Goal: Information Seeking & Learning: Learn about a topic

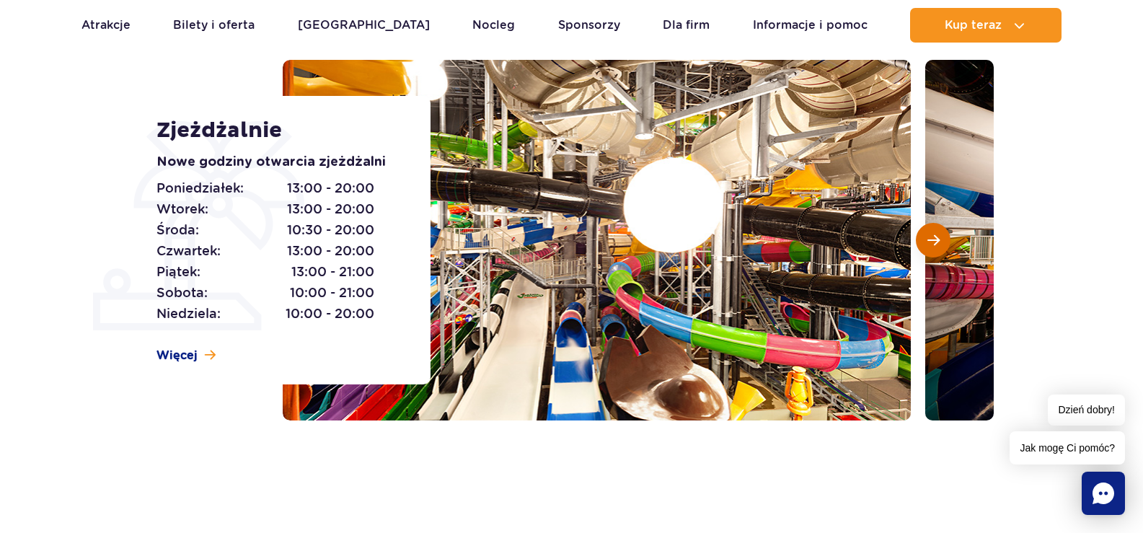
scroll to position [144, 0]
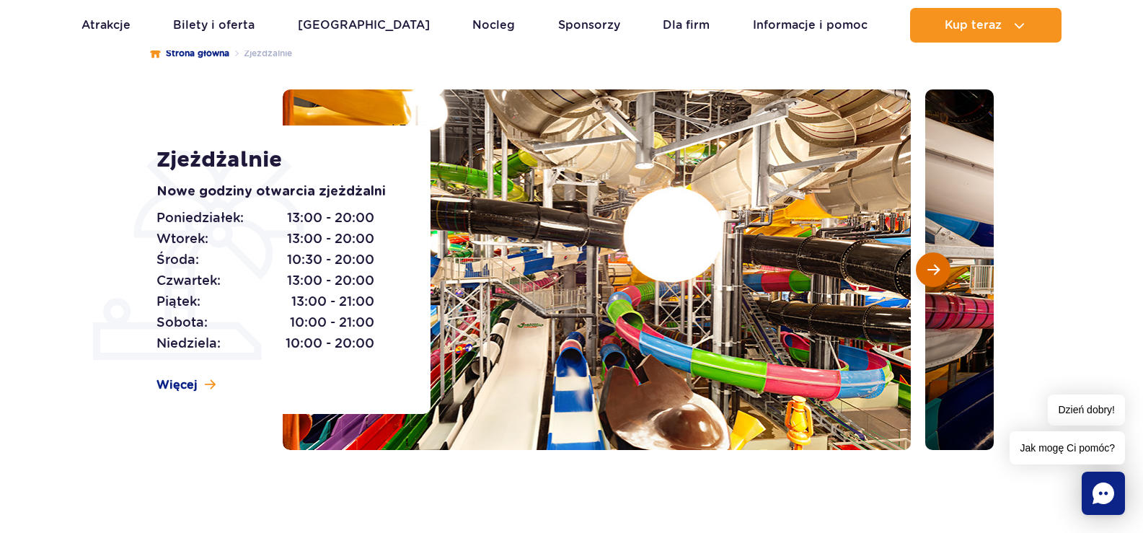
click at [933, 271] on span "Następny slajd" at bounding box center [933, 269] width 12 height 13
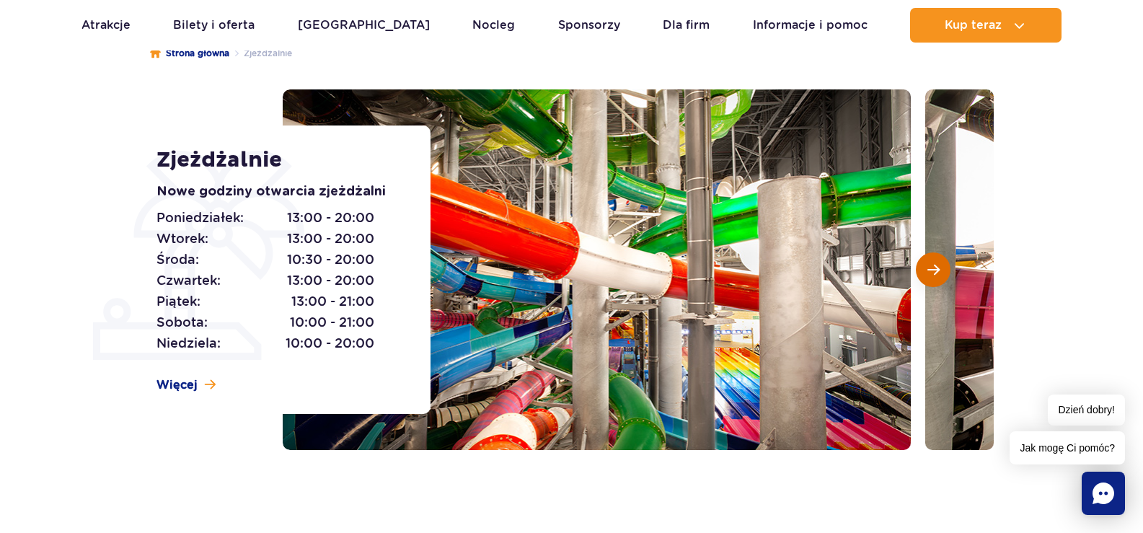
click at [923, 271] on button "Następny slajd" at bounding box center [933, 269] width 35 height 35
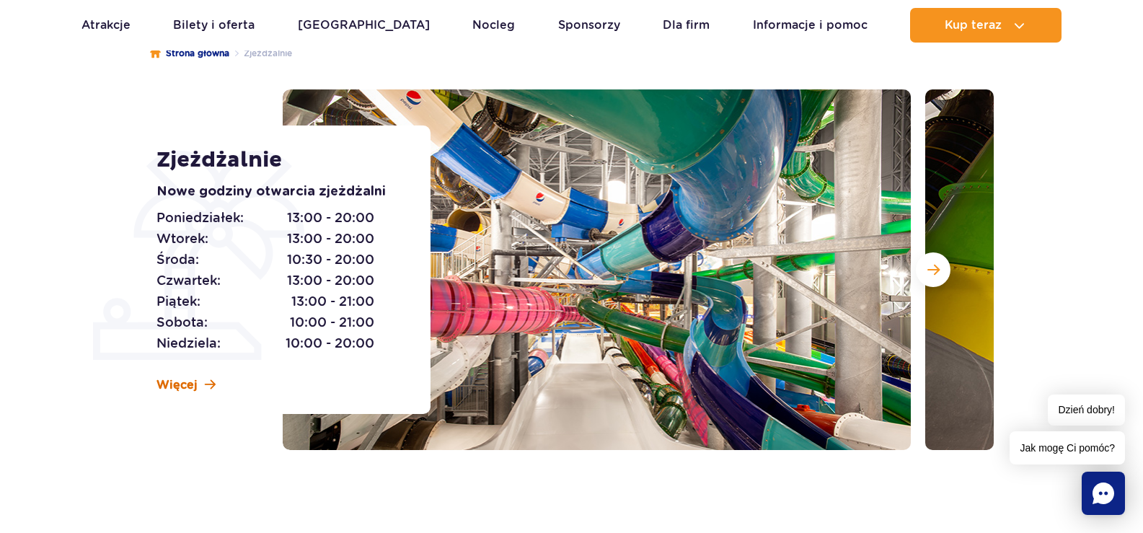
click at [193, 389] on span "Więcej" at bounding box center [177, 385] width 41 height 16
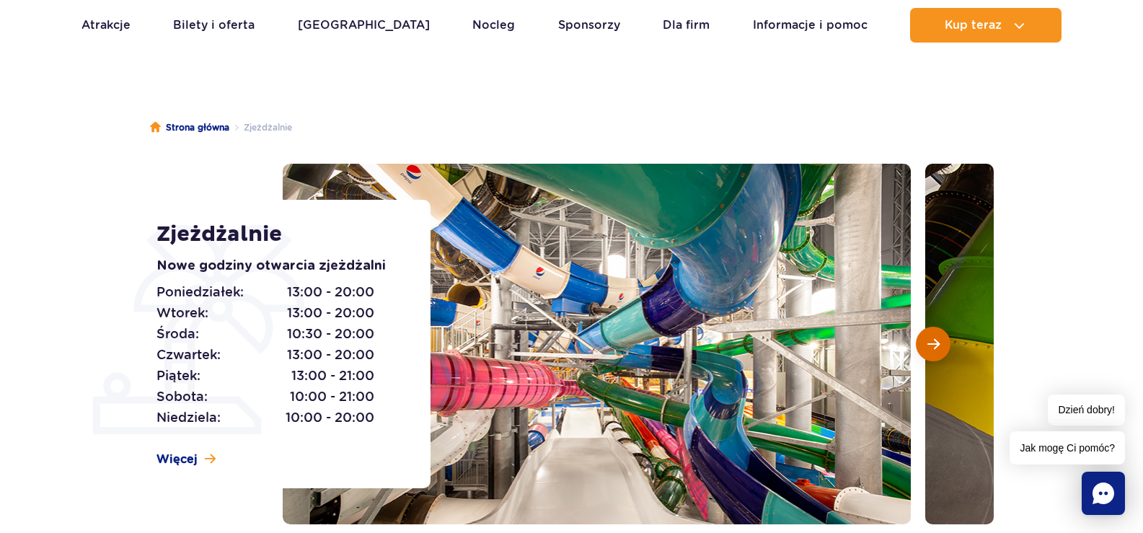
scroll to position [150, 0]
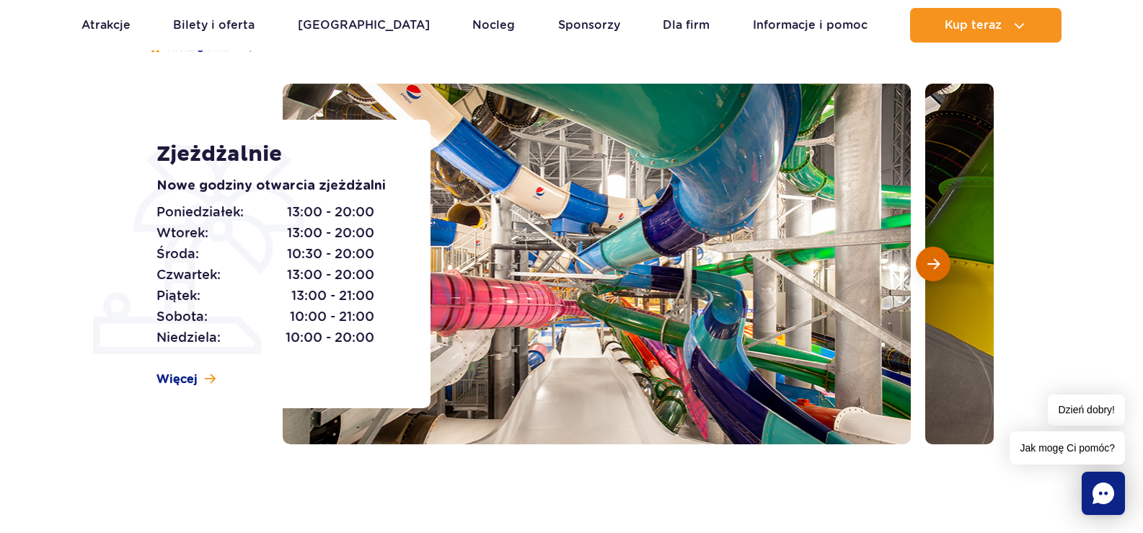
click at [929, 273] on button "Następny slajd" at bounding box center [933, 264] width 35 height 35
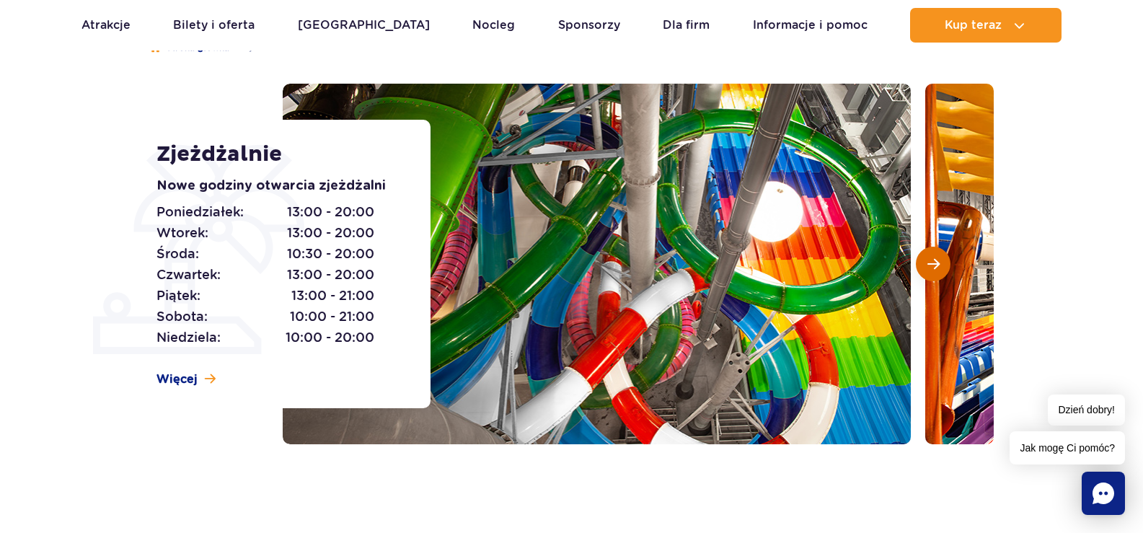
click at [929, 273] on button "Następny slajd" at bounding box center [933, 264] width 35 height 35
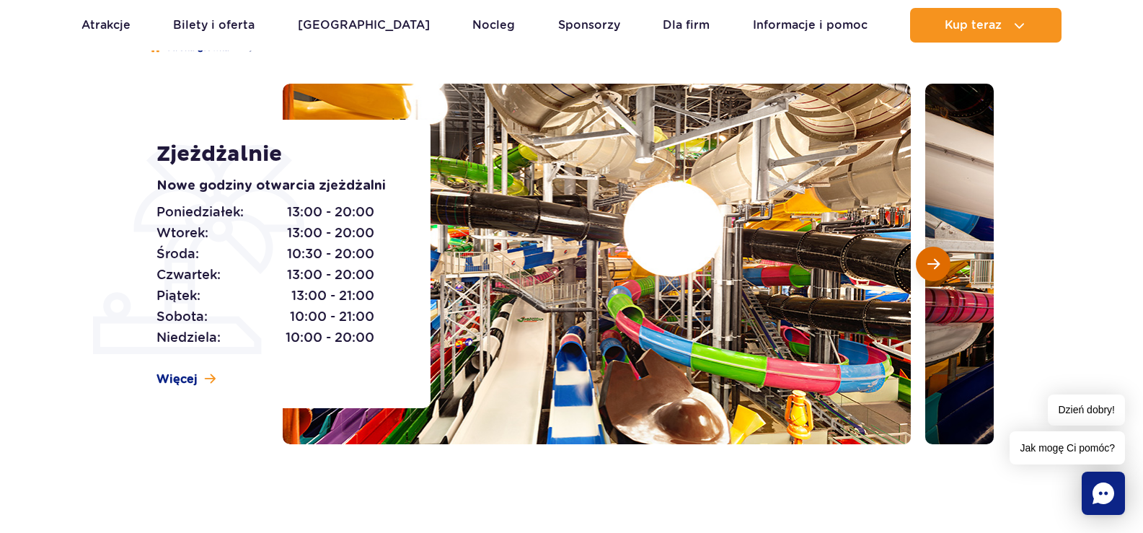
click at [929, 273] on button "Następny slajd" at bounding box center [933, 264] width 35 height 35
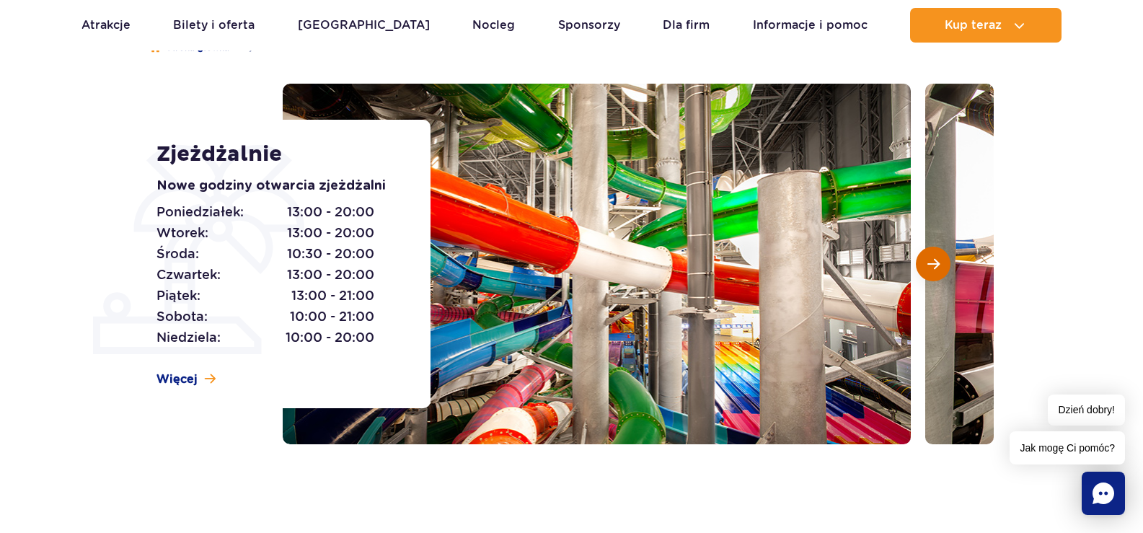
click at [929, 273] on button "Następny slajd" at bounding box center [933, 264] width 35 height 35
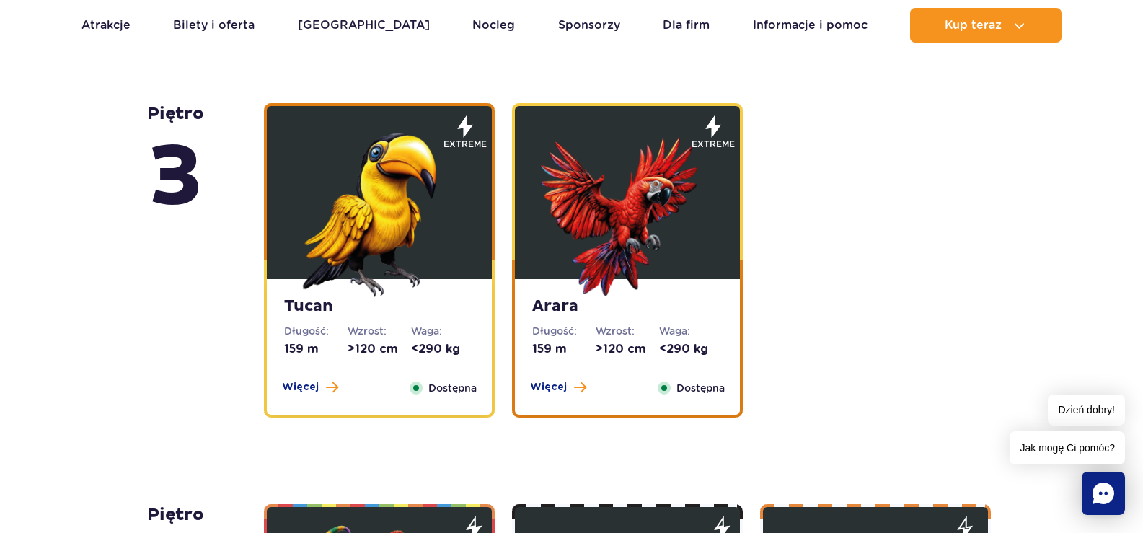
scroll to position [2097, 0]
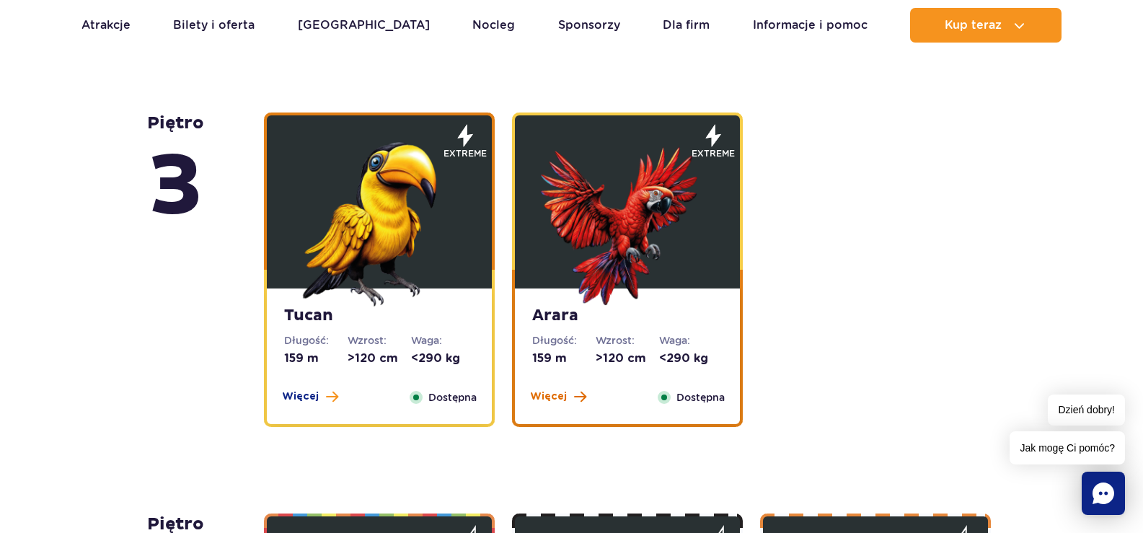
click at [559, 397] on span "Więcej" at bounding box center [548, 396] width 37 height 14
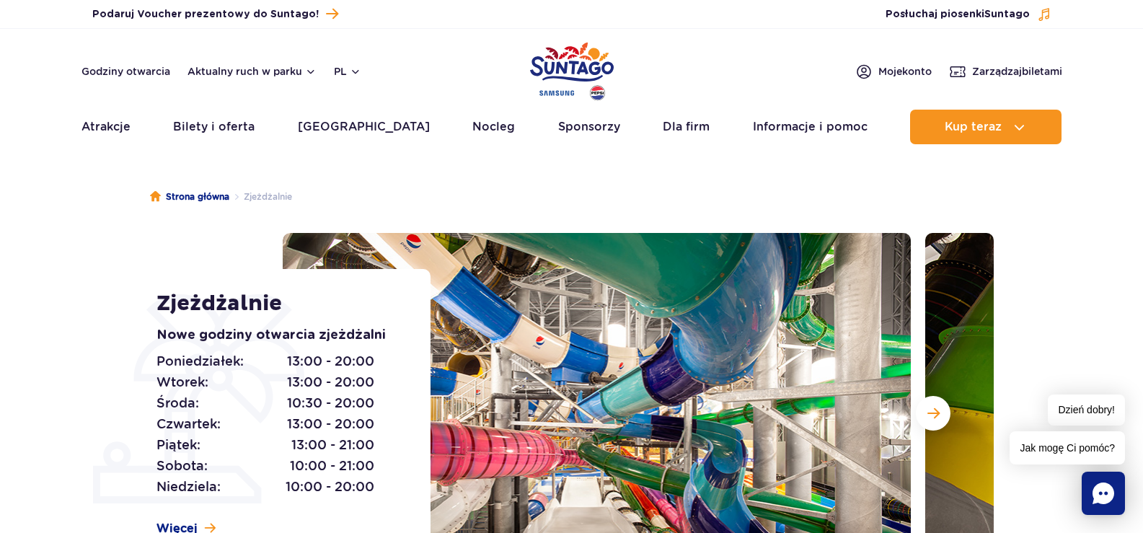
scroll to position [0, 0]
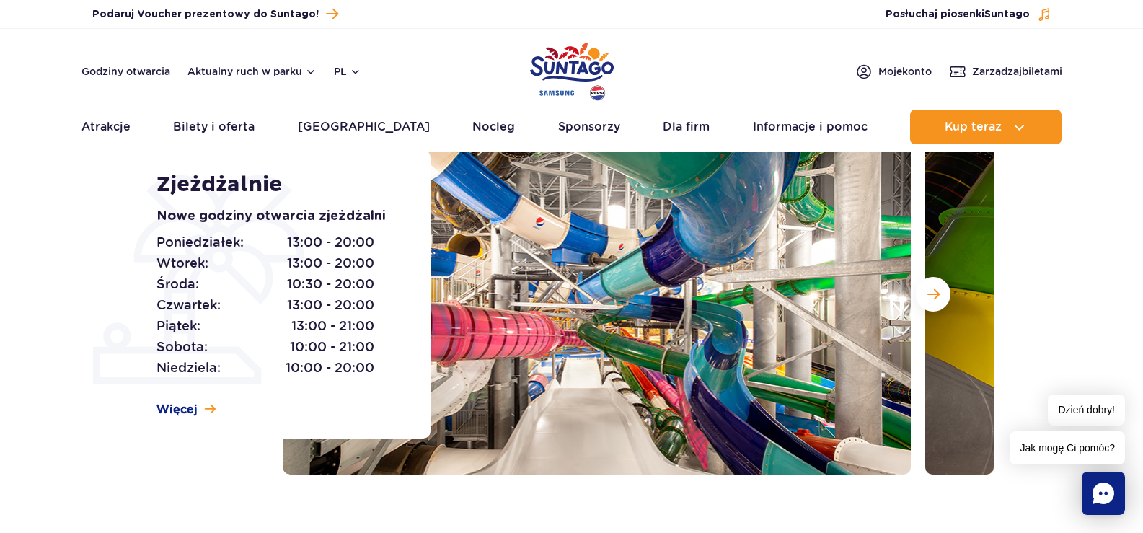
scroll to position [144, 0]
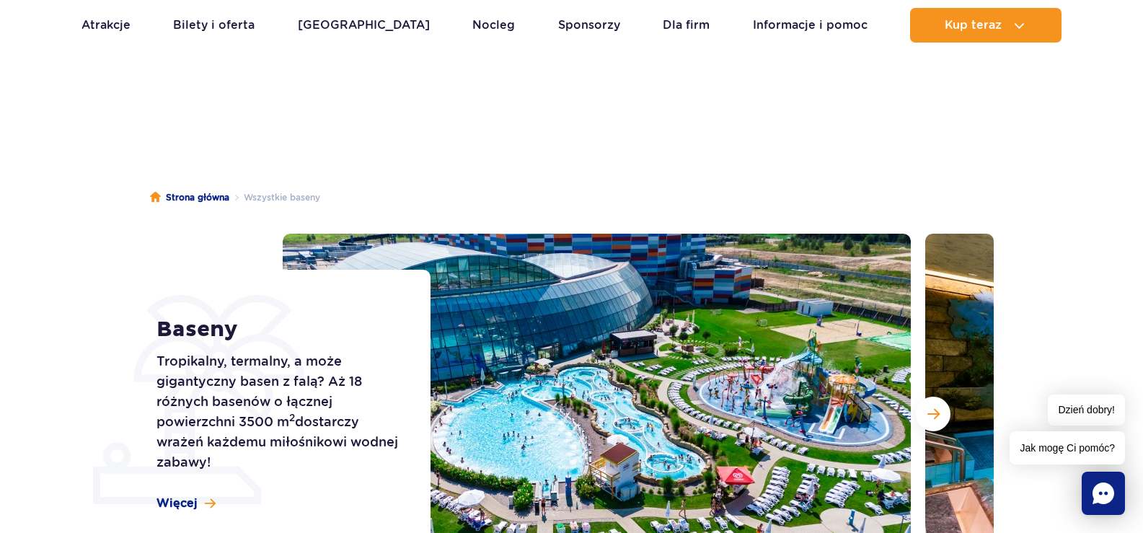
scroll to position [72, 0]
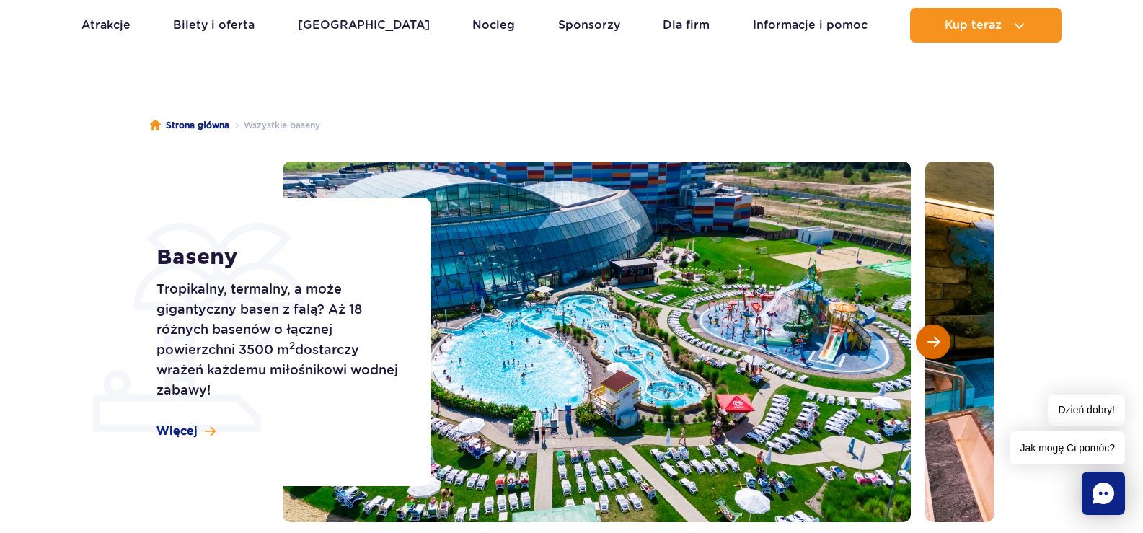
click at [943, 332] on button "Następny slajd" at bounding box center [933, 342] width 35 height 35
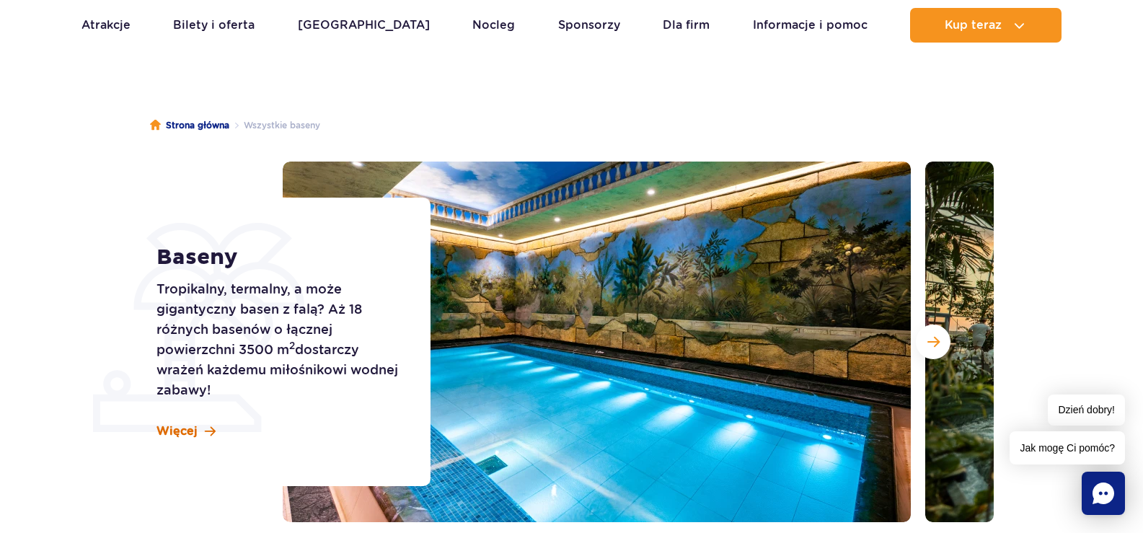
click at [165, 430] on span "Więcej" at bounding box center [177, 431] width 41 height 16
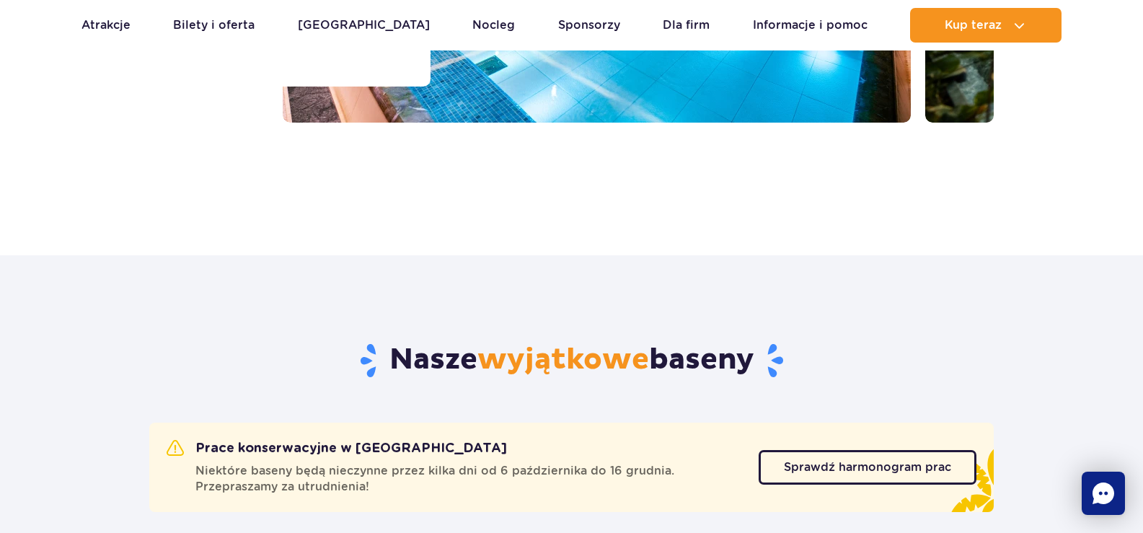
scroll to position [222, 0]
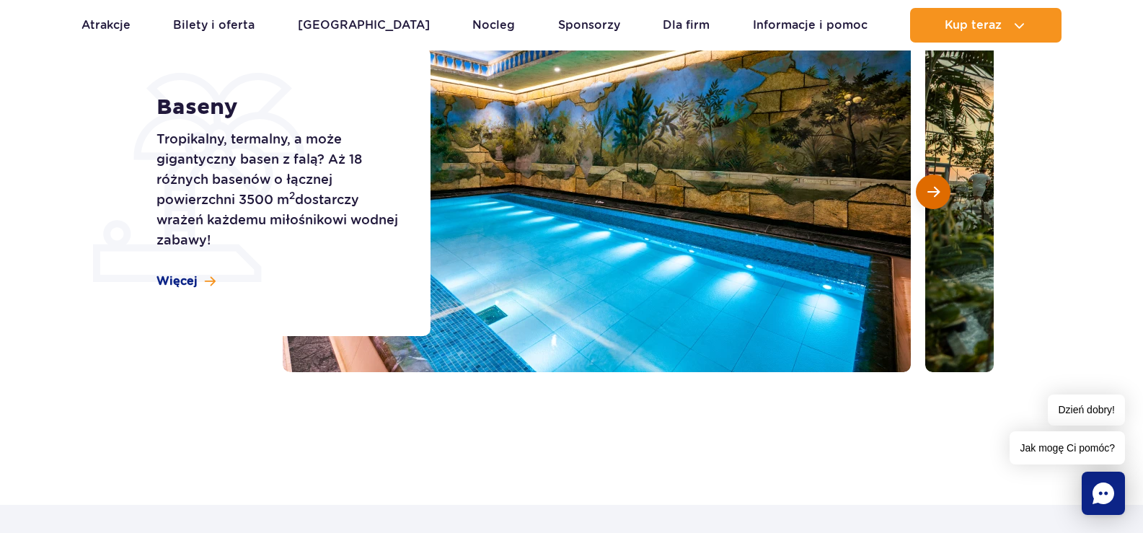
click at [931, 193] on span "Następny slajd" at bounding box center [933, 191] width 12 height 13
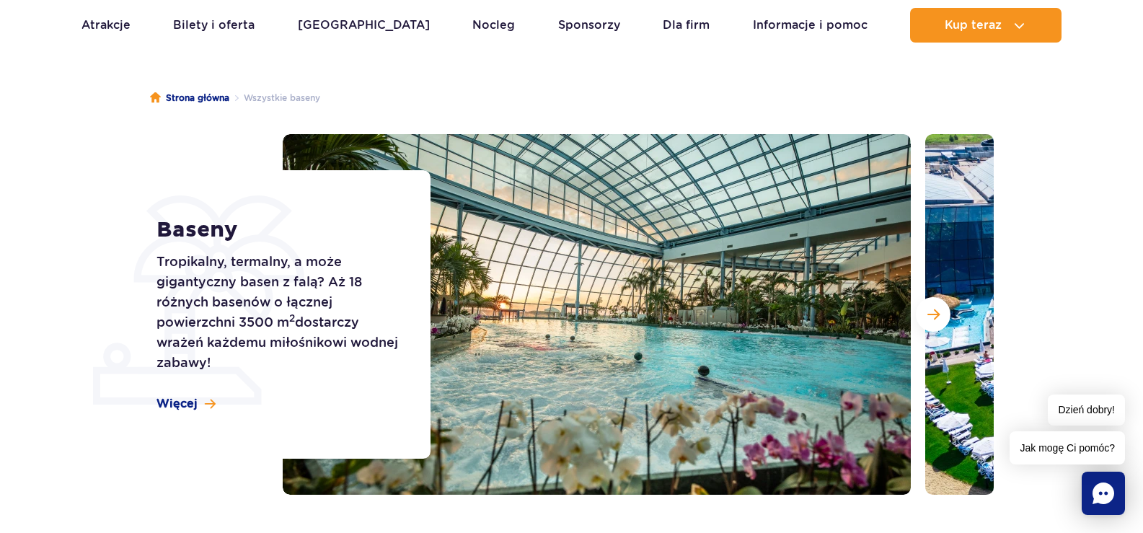
scroll to position [6, 0]
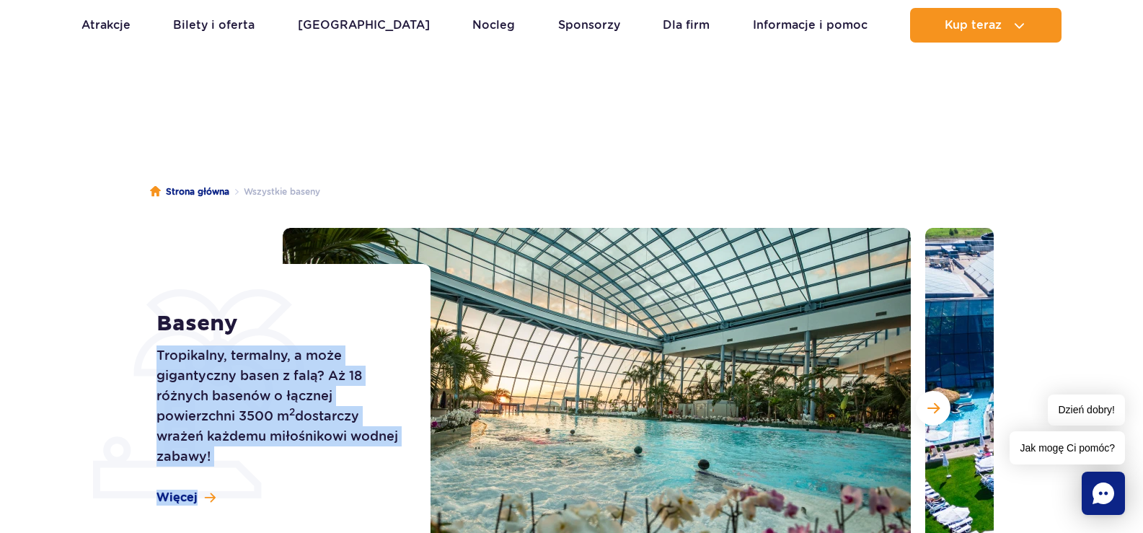
drag, startPoint x: 406, startPoint y: 267, endPoint x: 171, endPoint y: 253, distance: 235.5
click at [183, 253] on div "Baseny Tropikalny, termalny, a może gigantyczny basen z falą? Aż 18 różnych bas…" at bounding box center [571, 408] width 866 height 361
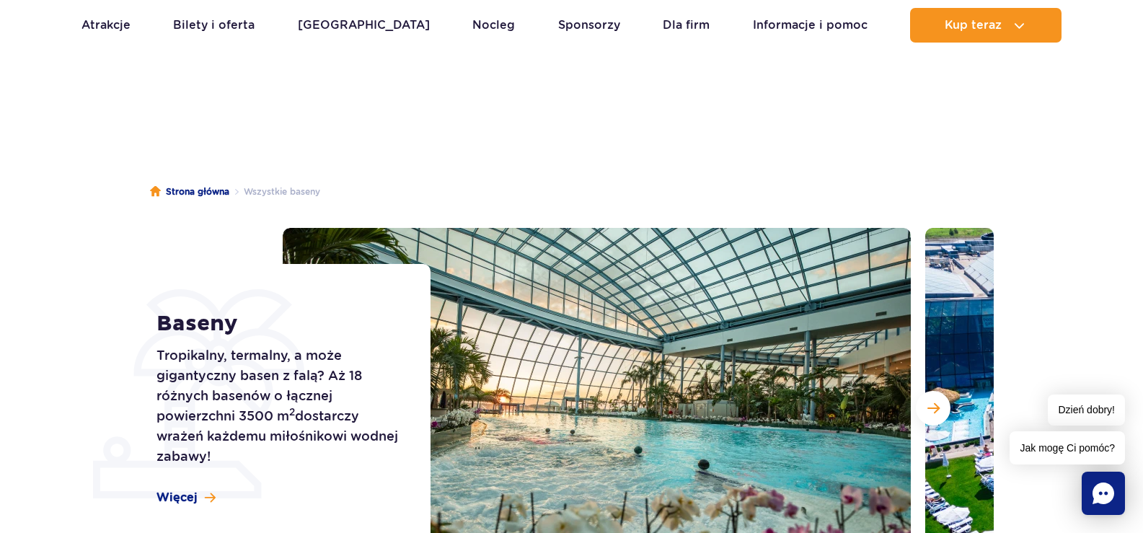
click at [211, 275] on div "Baseny Tropikalny, termalny, a może gigantyczny basen z falą? Aż 18 różnych bas…" at bounding box center [284, 408] width 292 height 288
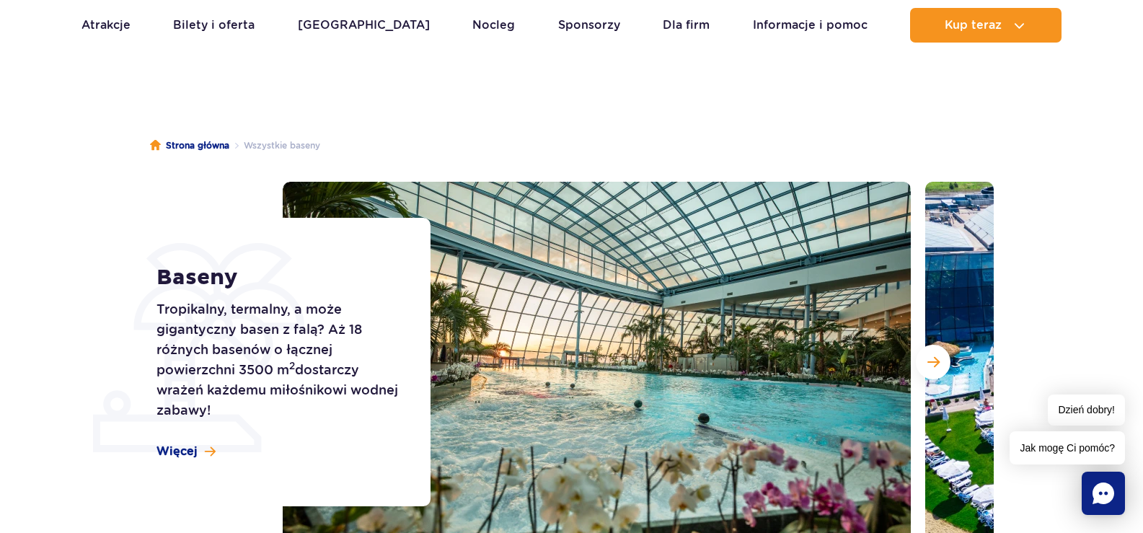
scroll to position [78, 0]
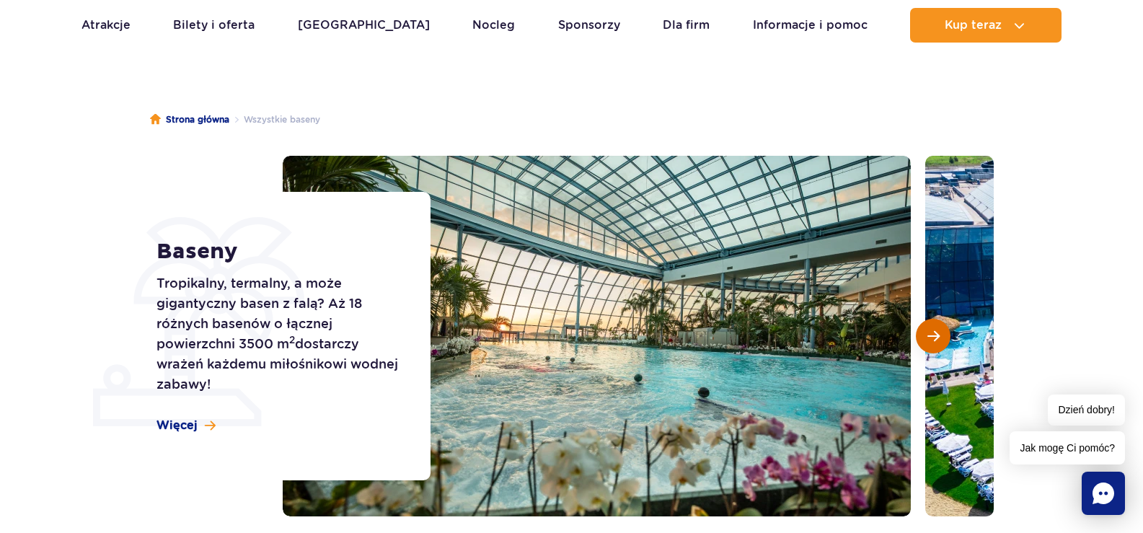
click at [935, 338] on span "Następny slajd" at bounding box center [933, 336] width 12 height 13
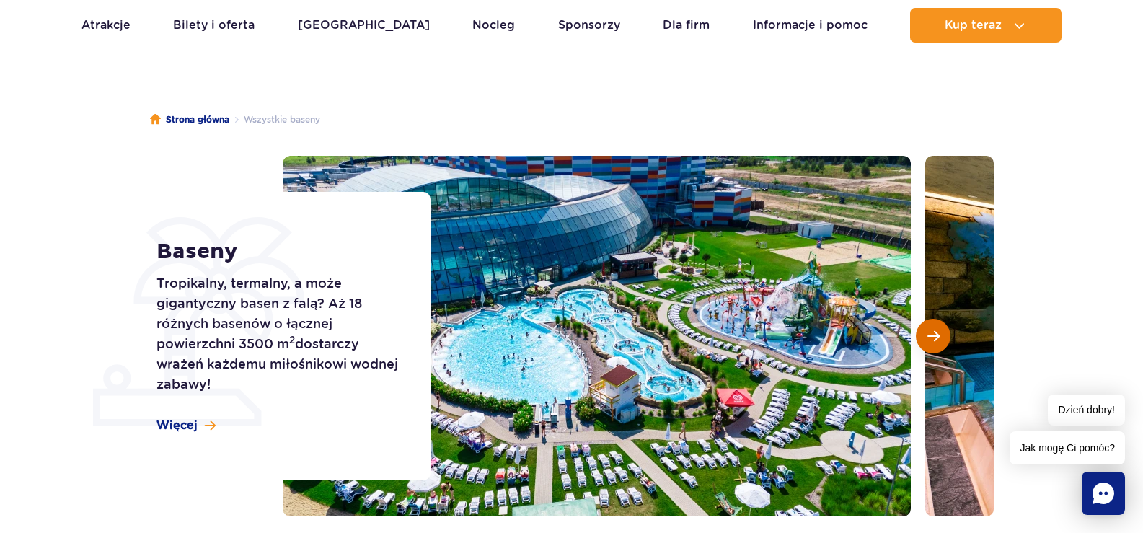
click at [935, 338] on span "Następny slajd" at bounding box center [933, 336] width 12 height 13
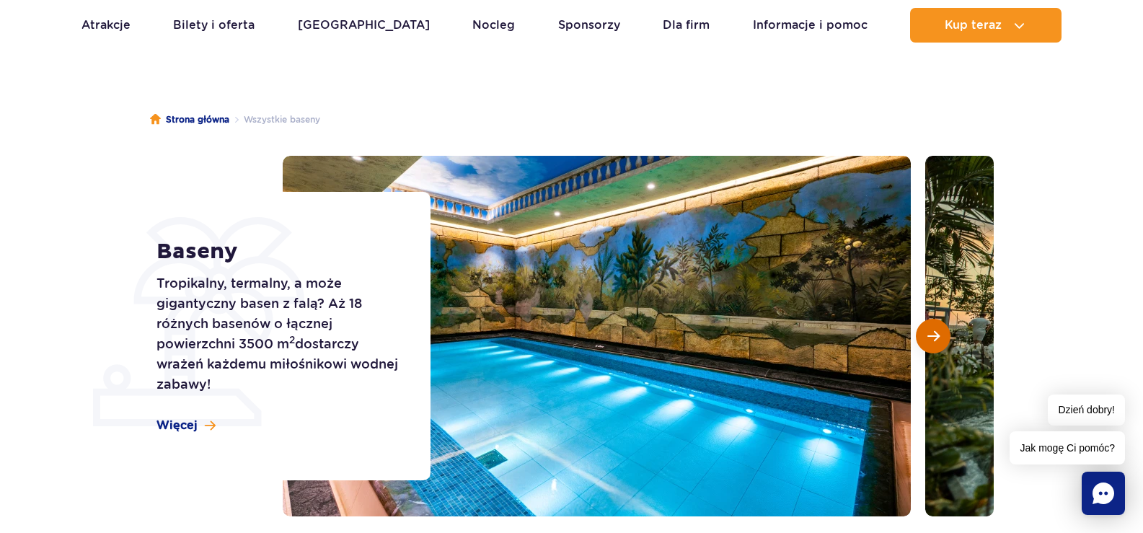
click at [935, 338] on span "Następny slajd" at bounding box center [933, 336] width 12 height 13
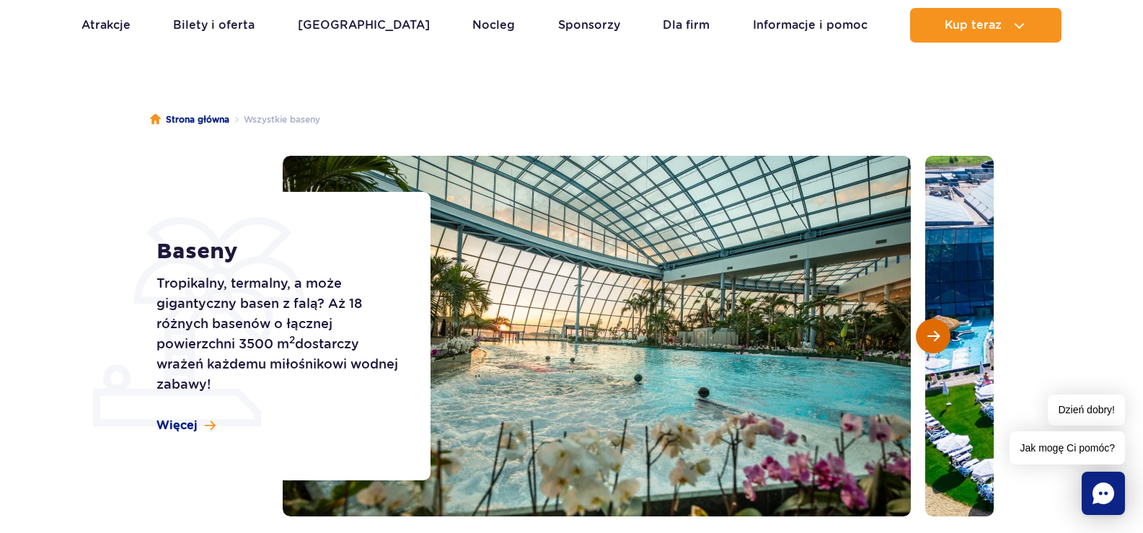
click at [935, 338] on span "Następny slajd" at bounding box center [933, 336] width 12 height 13
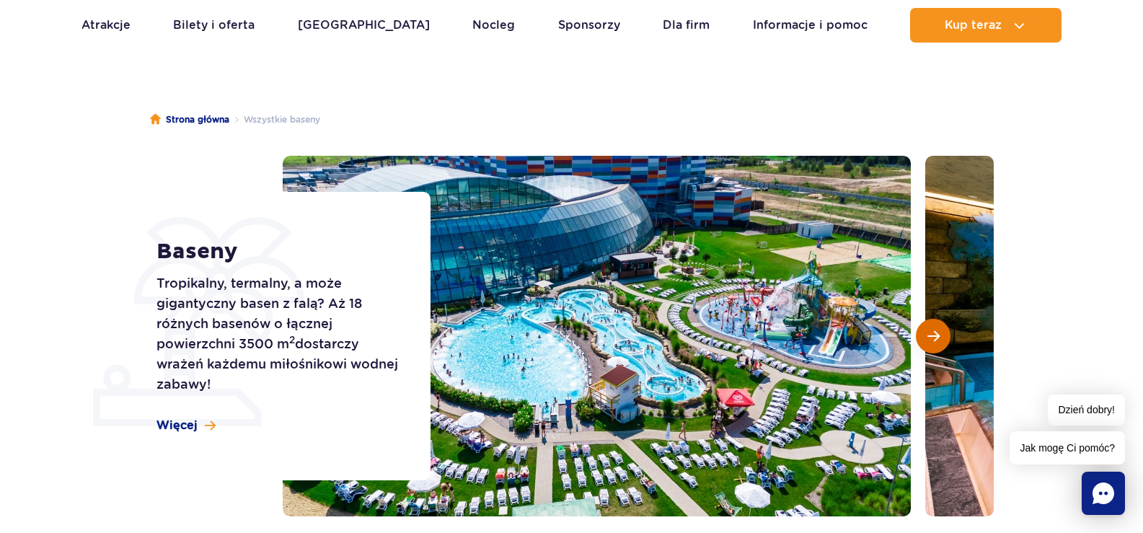
click at [935, 338] on span "Następny slajd" at bounding box center [933, 336] width 12 height 13
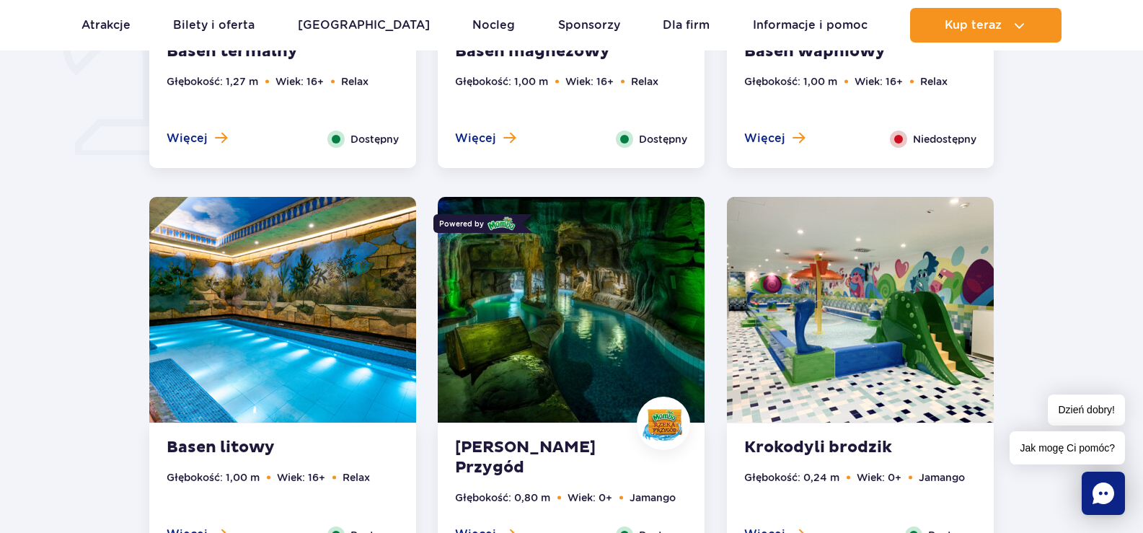
scroll to position [1232, 0]
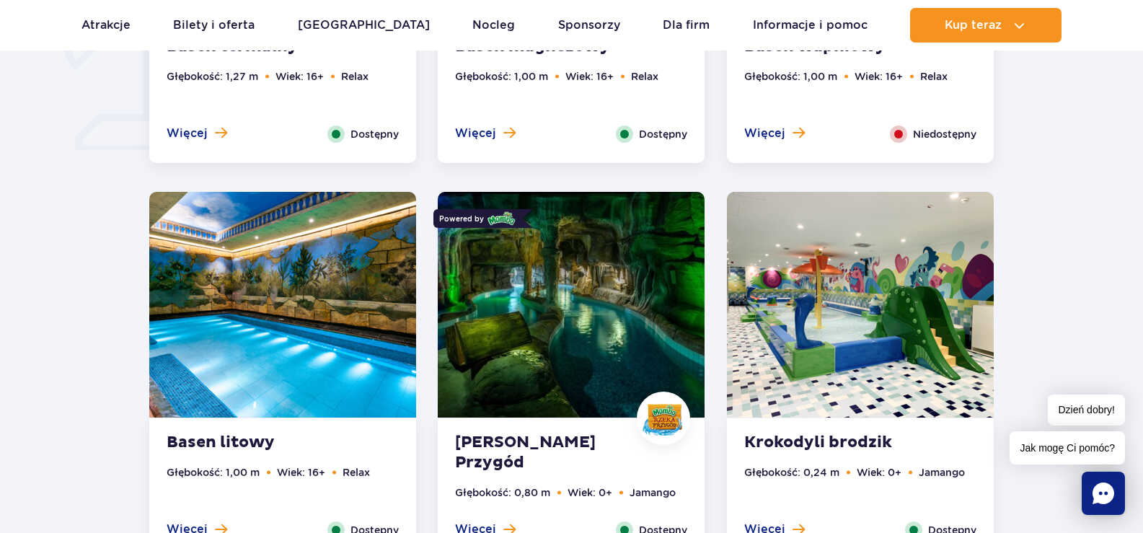
click at [550, 316] on img at bounding box center [571, 305] width 267 height 226
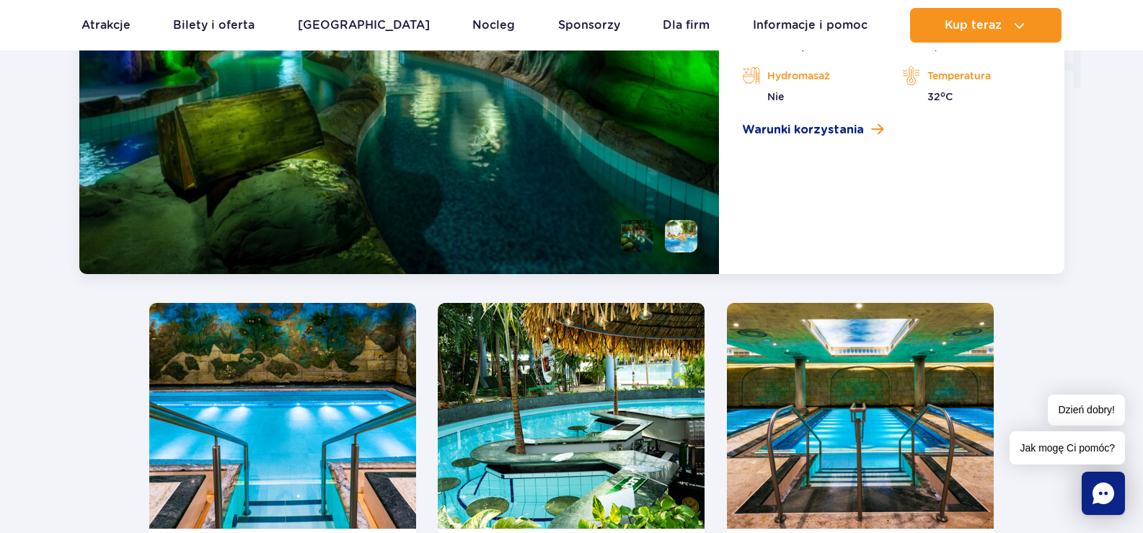
scroll to position [2026, 0]
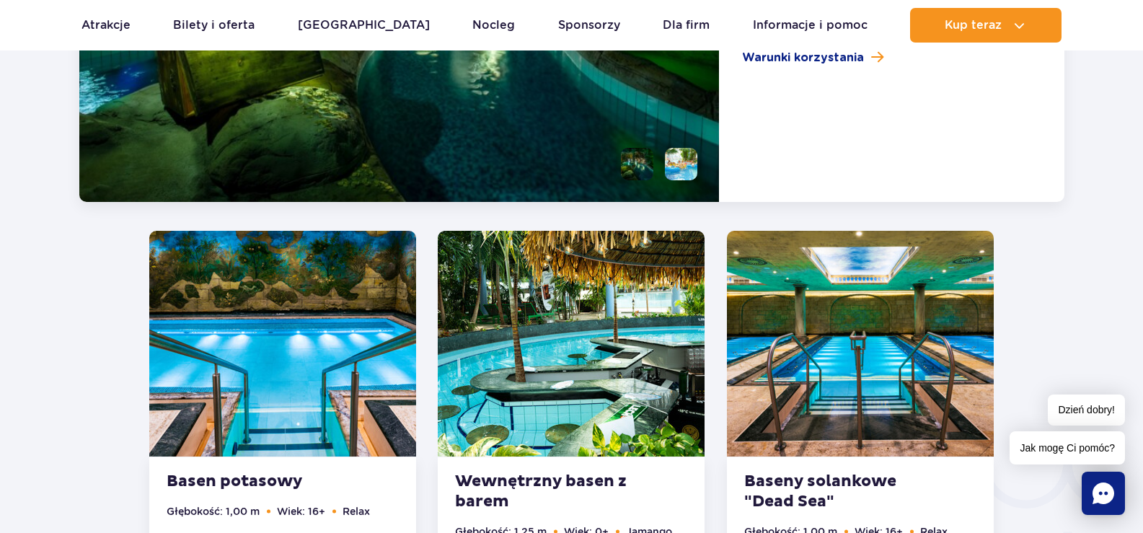
click at [643, 294] on img at bounding box center [571, 344] width 267 height 226
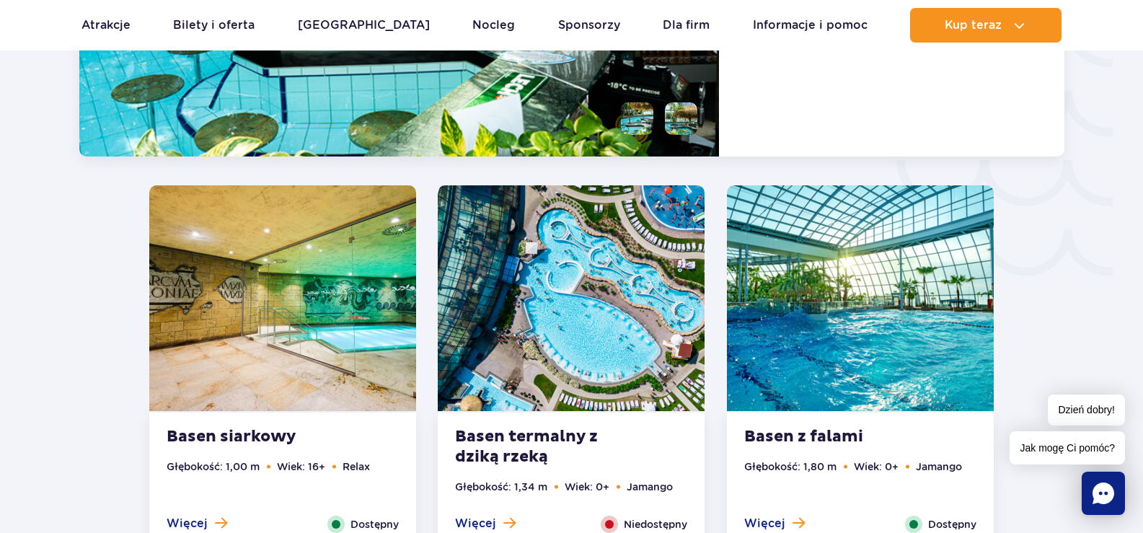
scroll to position [2494, 0]
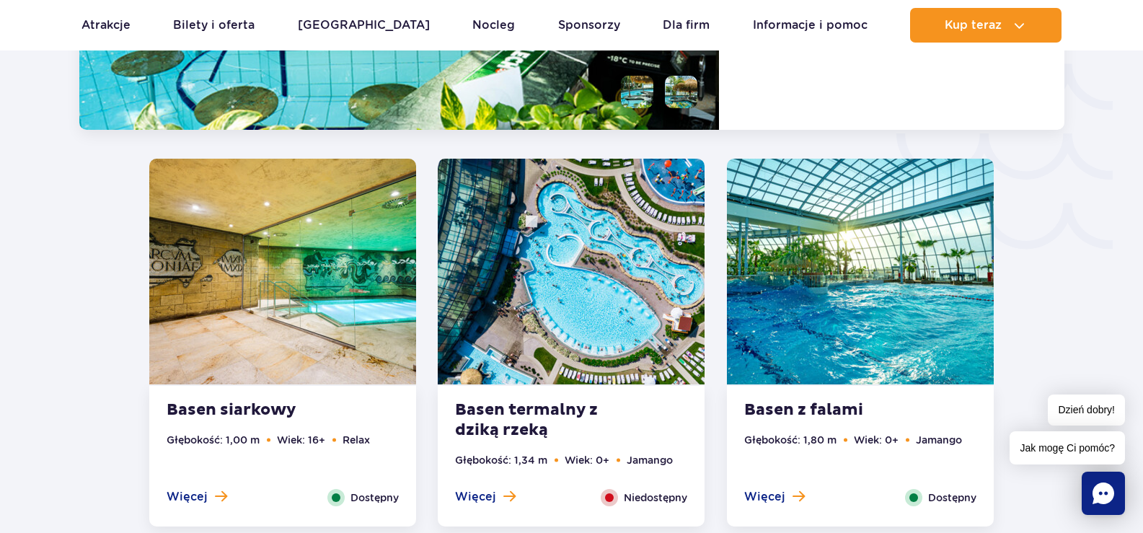
click at [345, 317] on img at bounding box center [282, 272] width 267 height 226
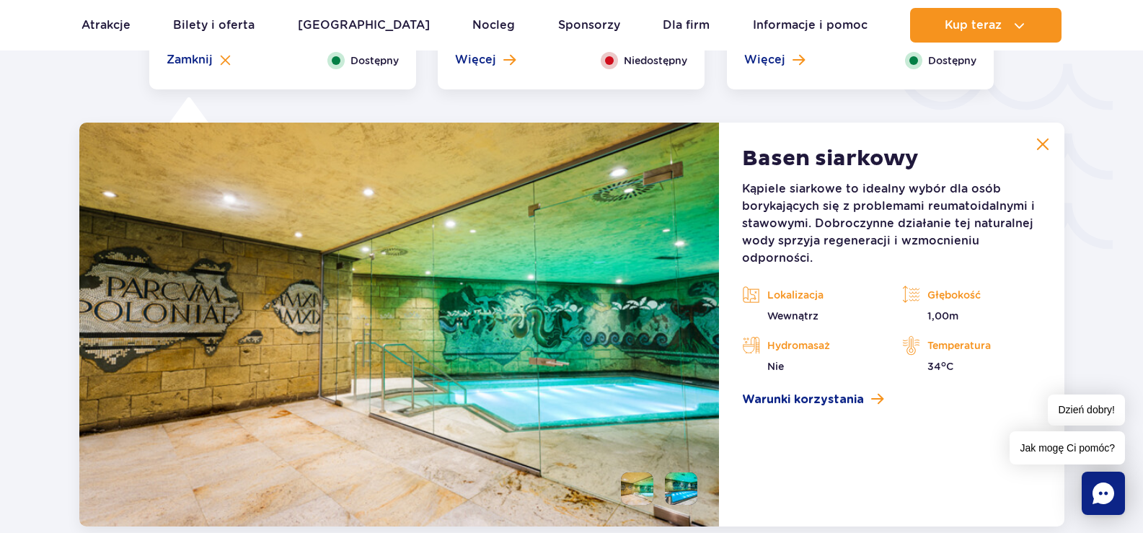
scroll to position [2530, 0]
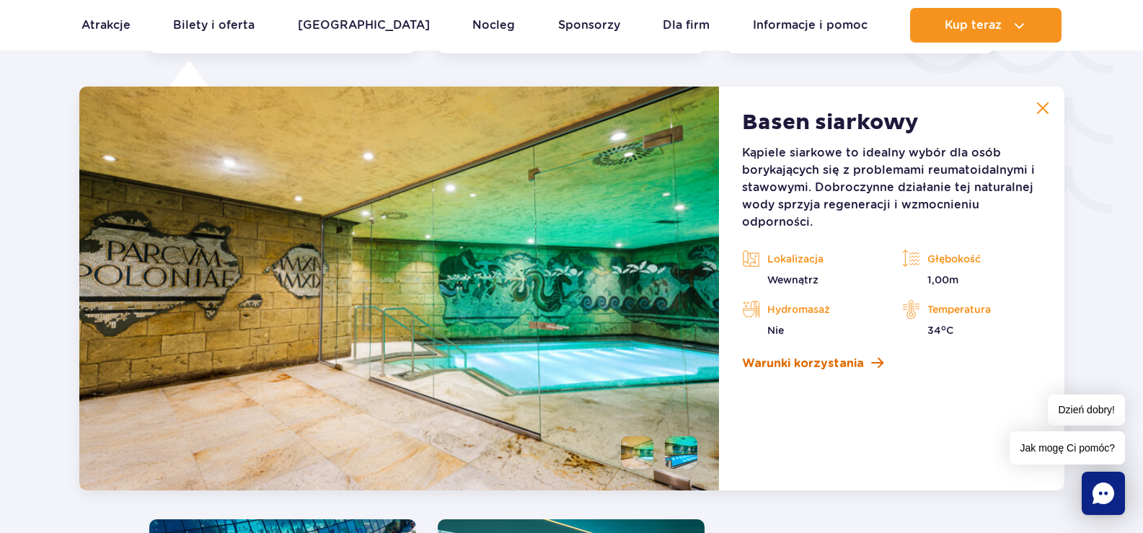
click at [816, 368] on span "Warunki korzystania" at bounding box center [803, 363] width 122 height 17
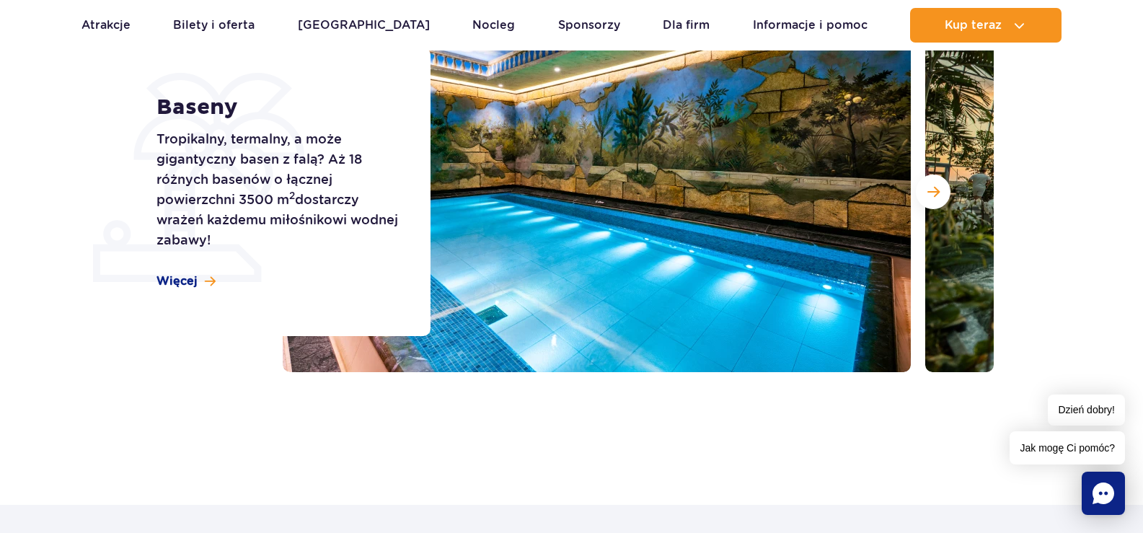
scroll to position [0, 0]
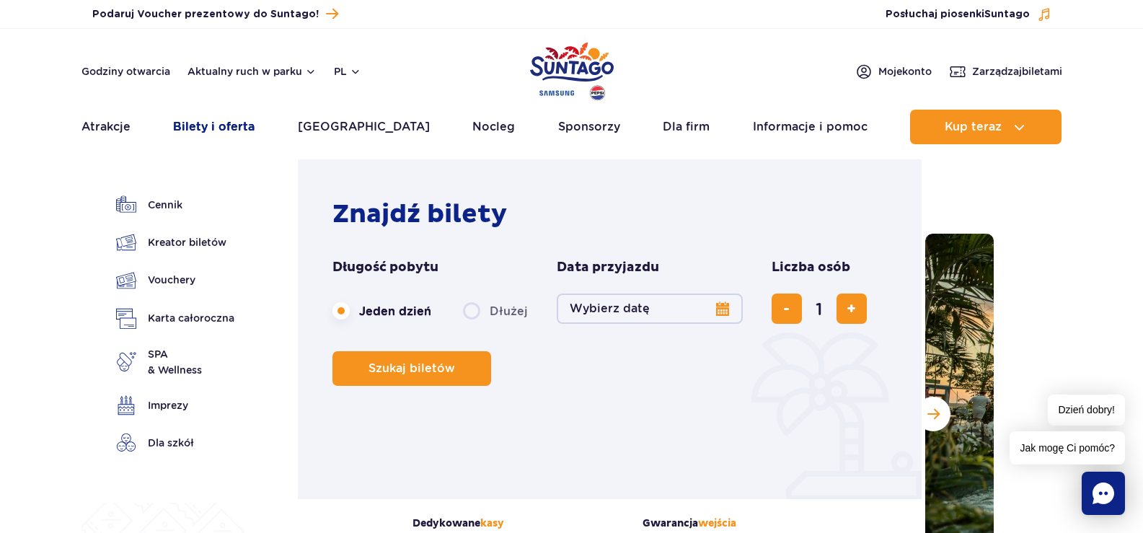
click at [228, 128] on link "Bilety i oferta" at bounding box center [213, 127] width 81 height 35
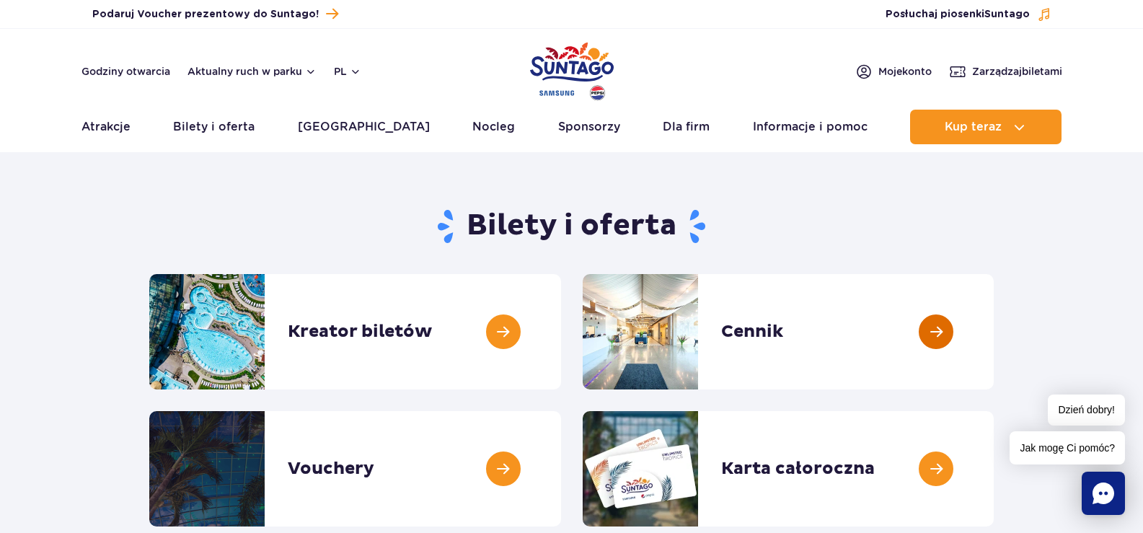
click at [994, 332] on link at bounding box center [994, 331] width 0 height 115
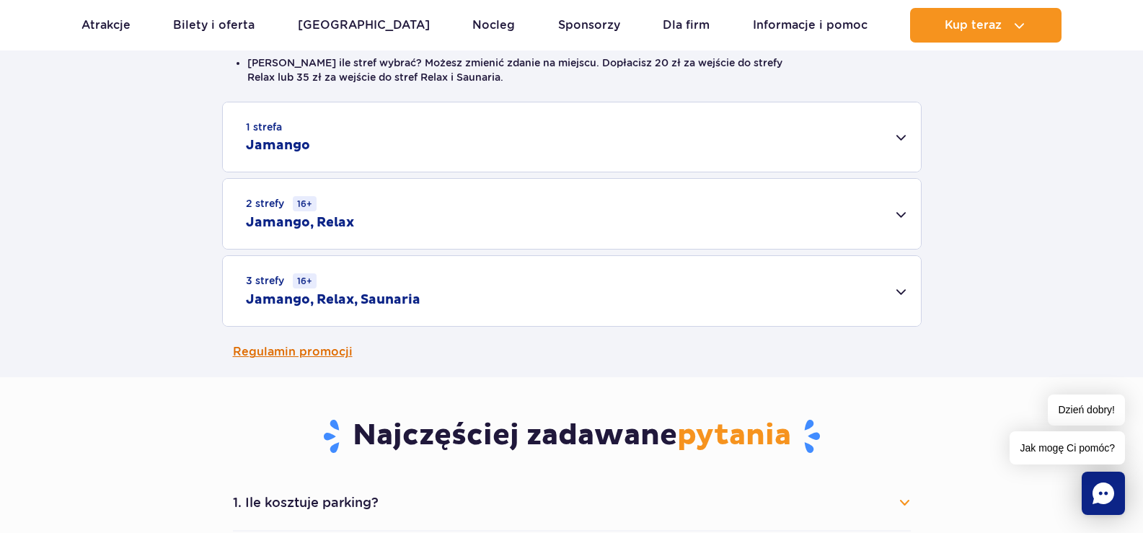
scroll to position [433, 0]
click at [902, 140] on div "1 strefa Jamango" at bounding box center [572, 136] width 698 height 69
